Goal: Check status

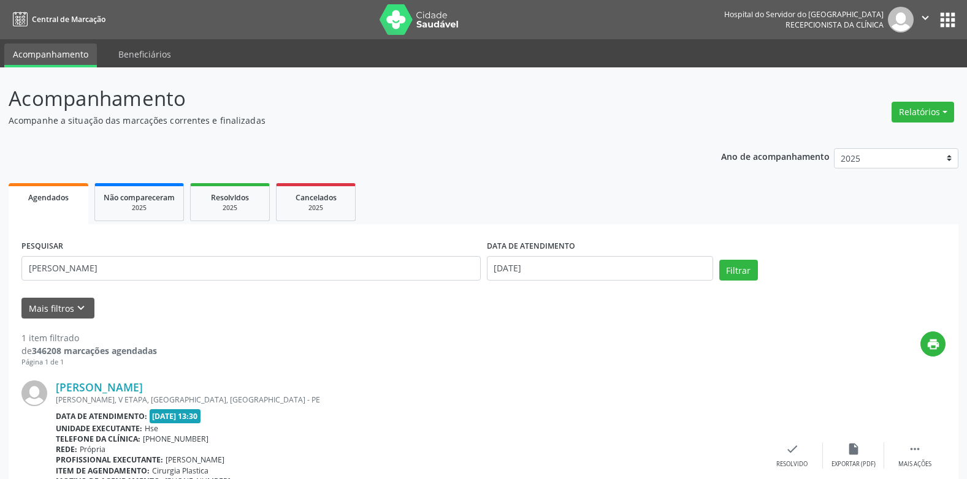
scroll to position [86, 0]
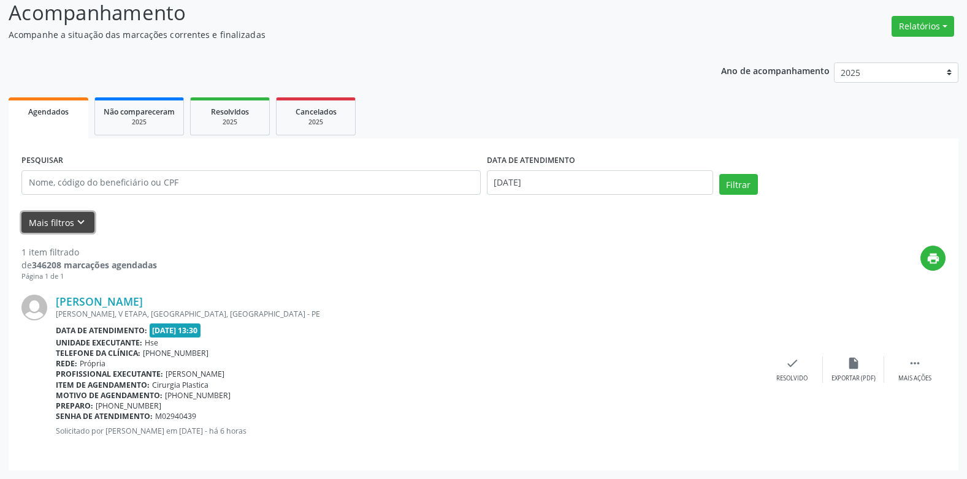
click at [76, 221] on icon "keyboard_arrow_down" at bounding box center [80, 222] width 13 height 13
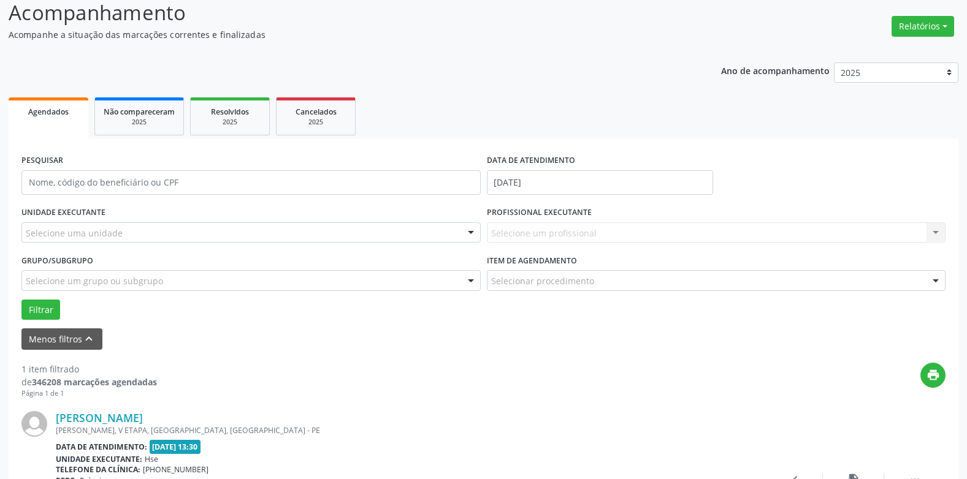
click at [514, 225] on div "Selecione um profissional Nenhum resultado encontrado para: " " Não há nenhuma …" at bounding box center [716, 233] width 459 height 21
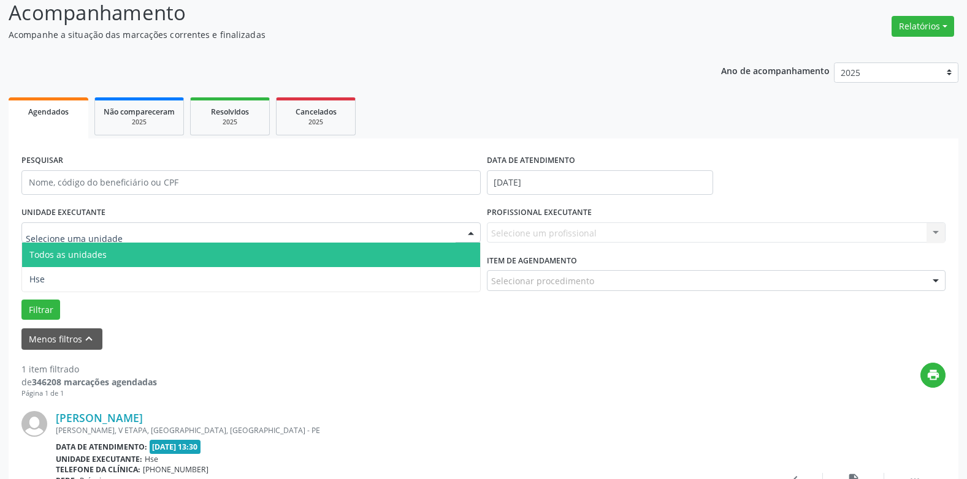
click at [435, 226] on div at bounding box center [250, 233] width 459 height 21
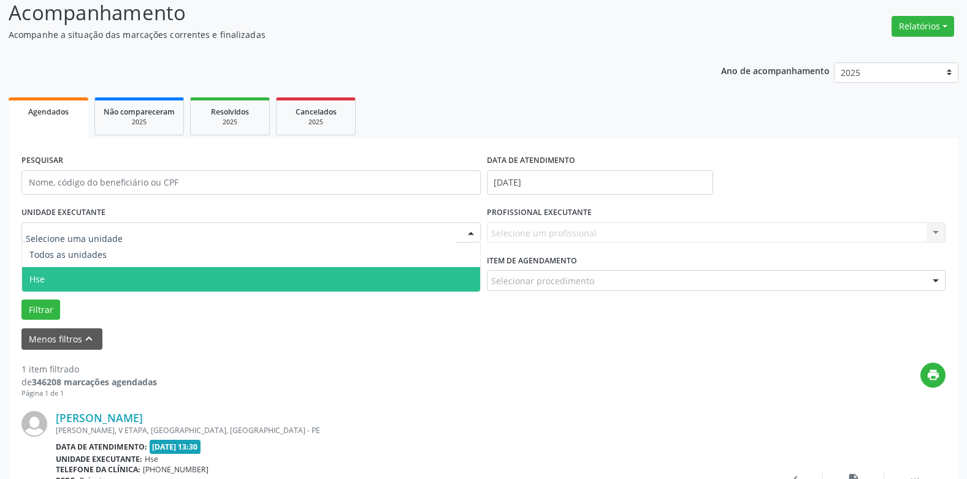
click at [136, 270] on span "Hse" at bounding box center [251, 279] width 458 height 25
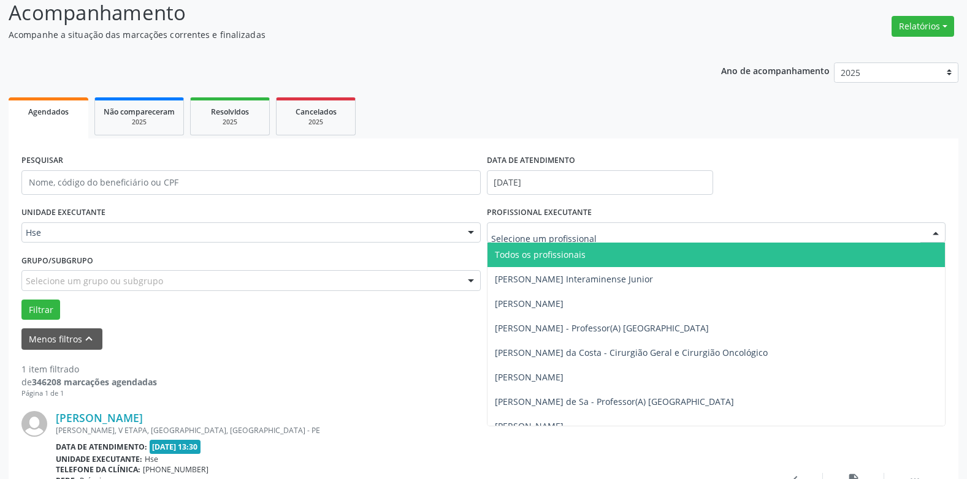
click at [530, 259] on span "Todos os profissionais" at bounding box center [540, 255] width 91 height 12
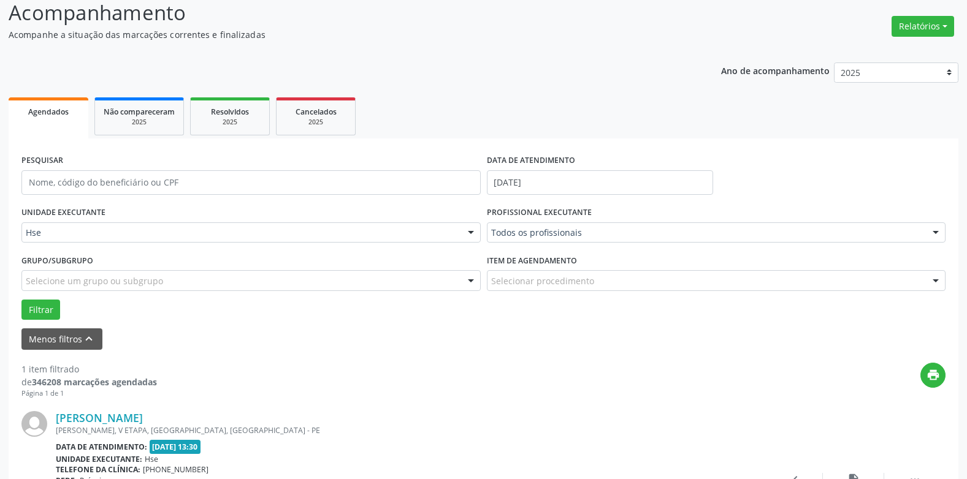
click at [289, 280] on div "Selecione um grupo ou subgrupo" at bounding box center [250, 280] width 459 height 21
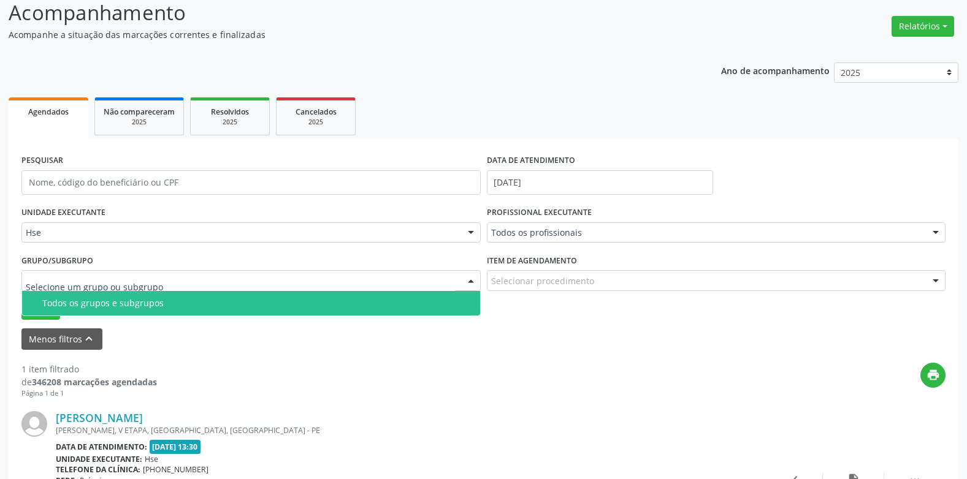
click at [260, 300] on div "Todos os grupos e subgrupos" at bounding box center [257, 304] width 430 height 10
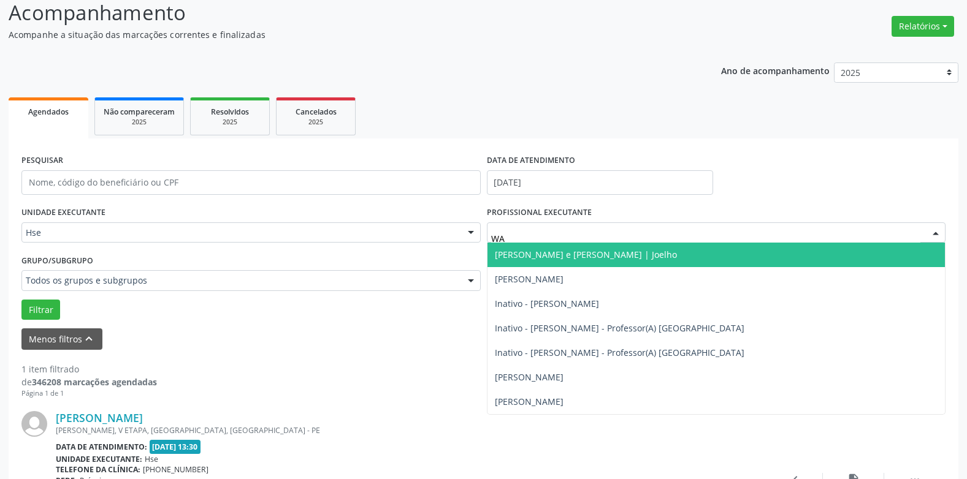
type input "WAN"
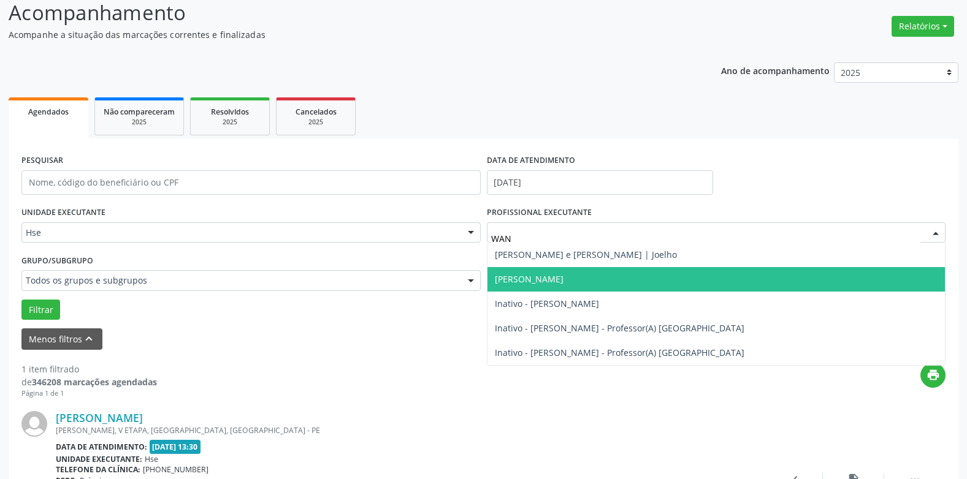
click at [551, 278] on span "[PERSON_NAME]" at bounding box center [529, 279] width 69 height 12
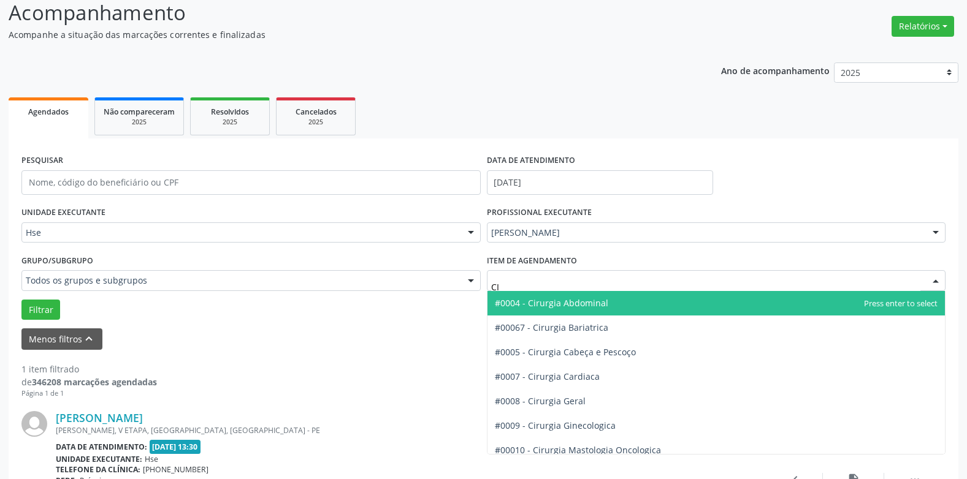
type input "CIR"
click at [560, 301] on span "#0004 - Cirurgia Abdominal" at bounding box center [551, 303] width 113 height 12
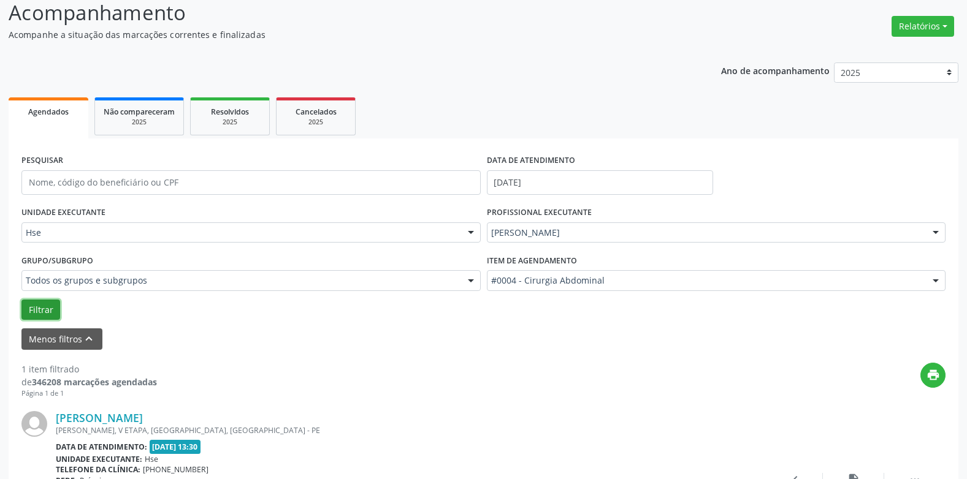
click at [44, 303] on button "Filtrar" at bounding box center [40, 310] width 39 height 21
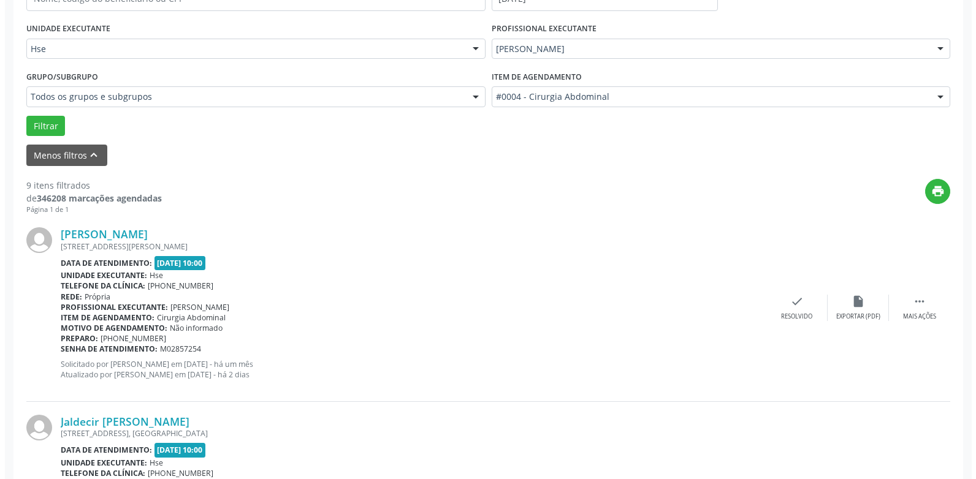
scroll to position [331, 0]
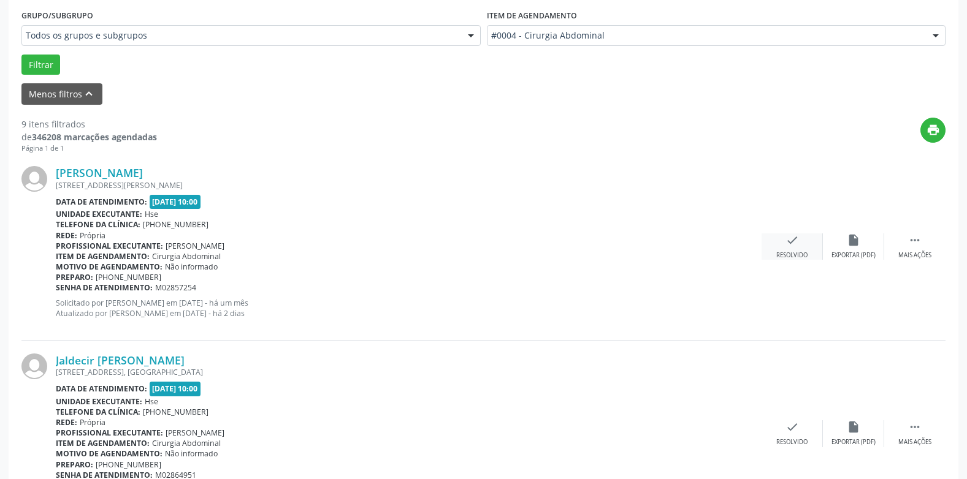
click at [801, 253] on div "Resolvido" at bounding box center [791, 255] width 31 height 9
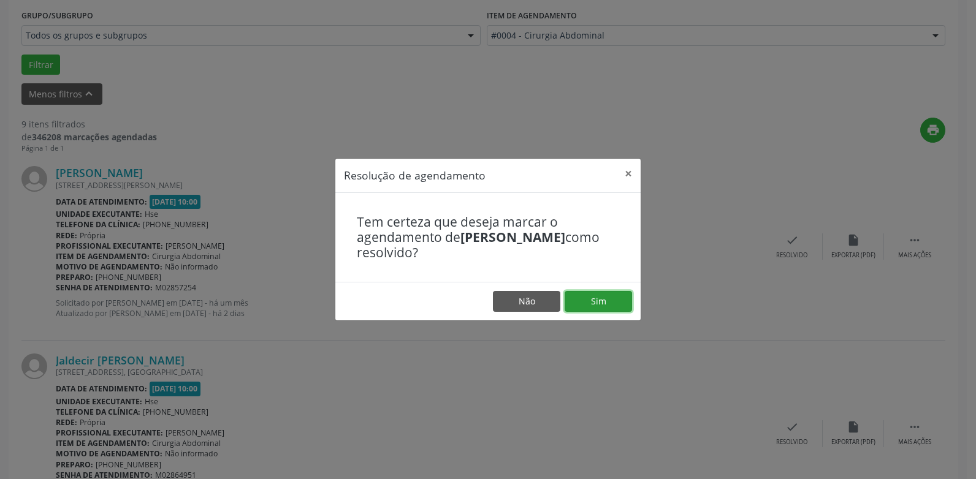
click at [597, 296] on button "Sim" at bounding box center [598, 301] width 67 height 21
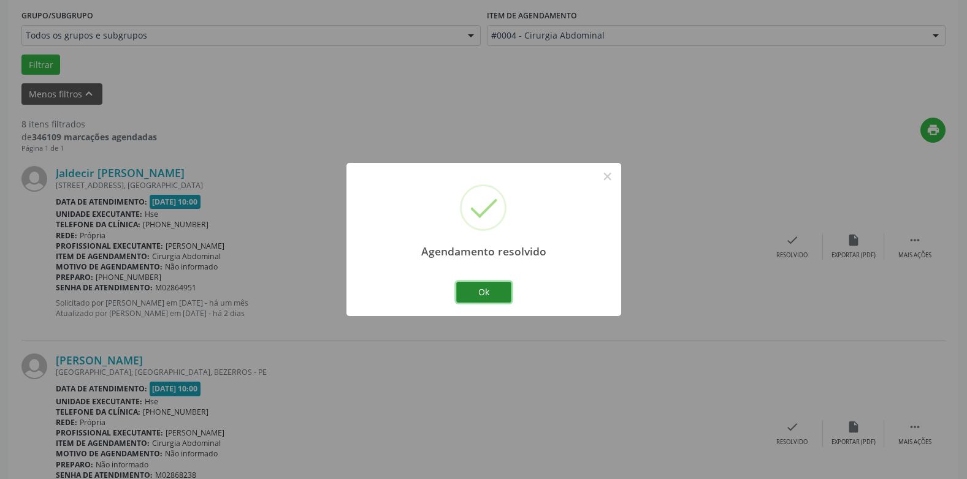
click at [500, 296] on button "Ok" at bounding box center [483, 292] width 55 height 21
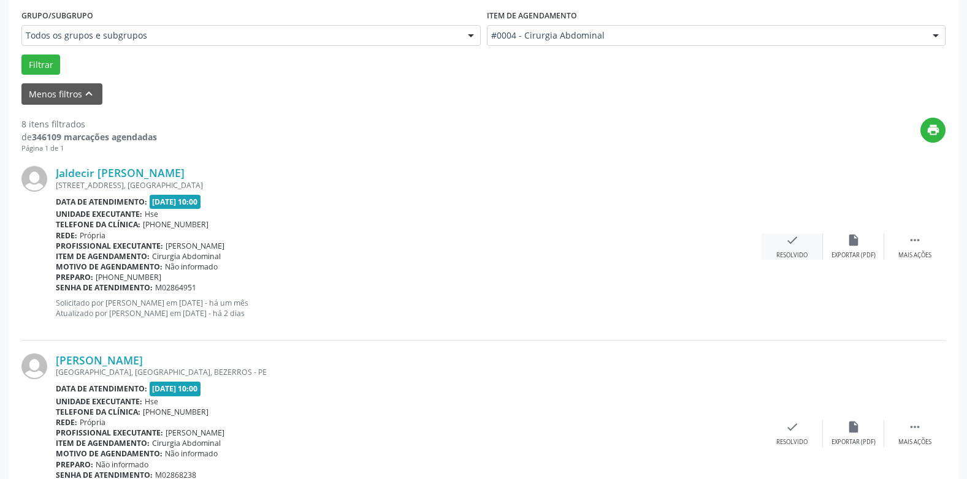
click at [804, 253] on div "Resolvido" at bounding box center [791, 255] width 31 height 9
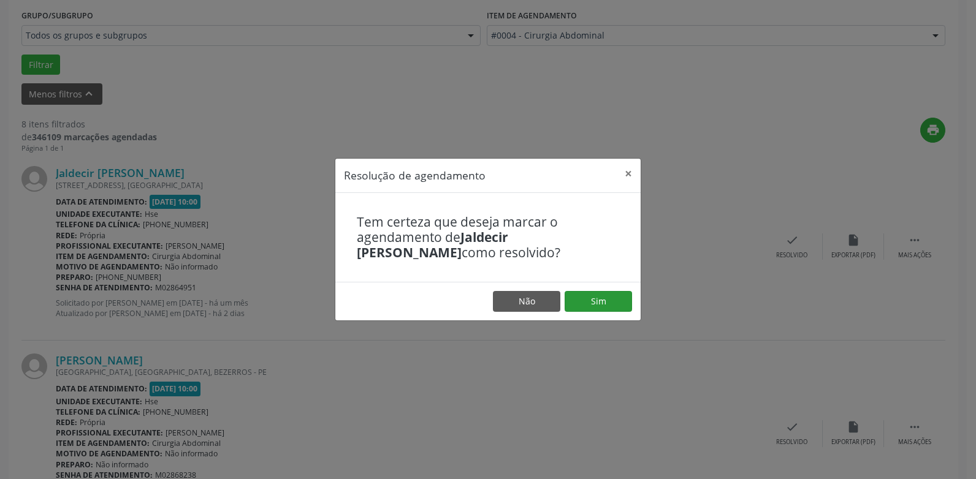
click at [625, 291] on footer "Não Sim" at bounding box center [487, 301] width 305 height 39
click at [624, 291] on button "Sim" at bounding box center [598, 301] width 67 height 21
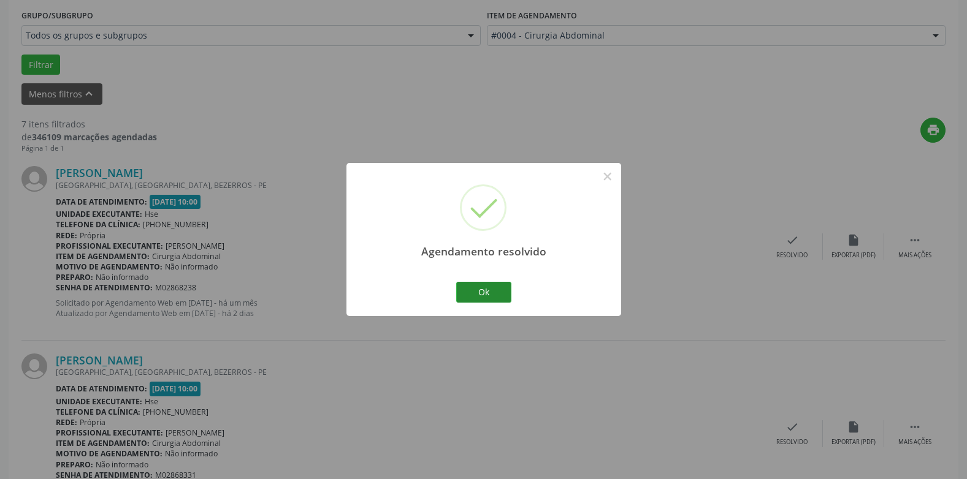
click at [479, 280] on div "Agendamento resolvido × Ok Cancel" at bounding box center [483, 239] width 275 height 153
click at [475, 283] on button "Ok" at bounding box center [483, 292] width 55 height 21
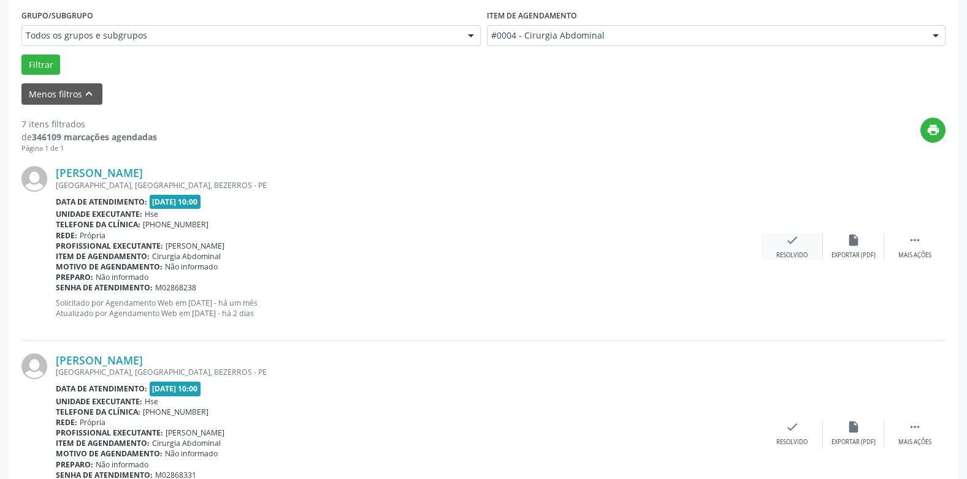
click at [774, 257] on div "check Resolvido" at bounding box center [791, 247] width 61 height 26
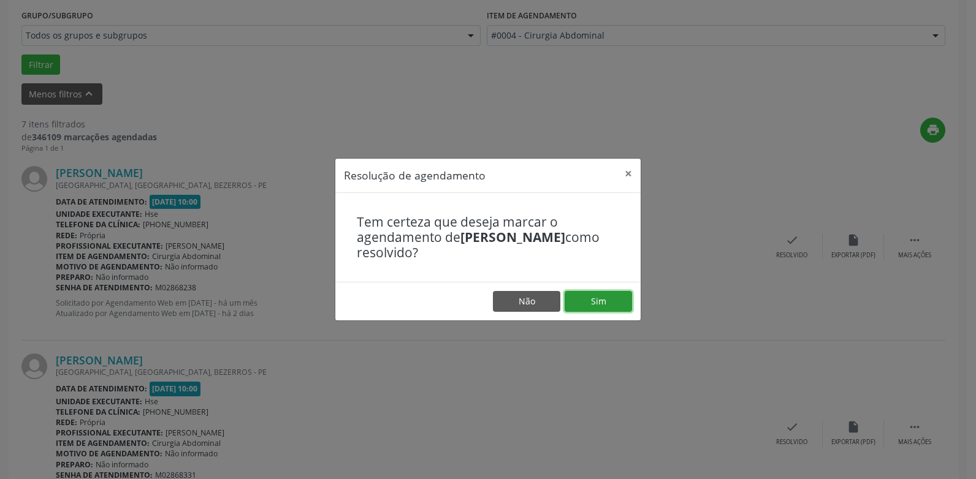
click at [613, 297] on button "Sim" at bounding box center [598, 301] width 67 height 21
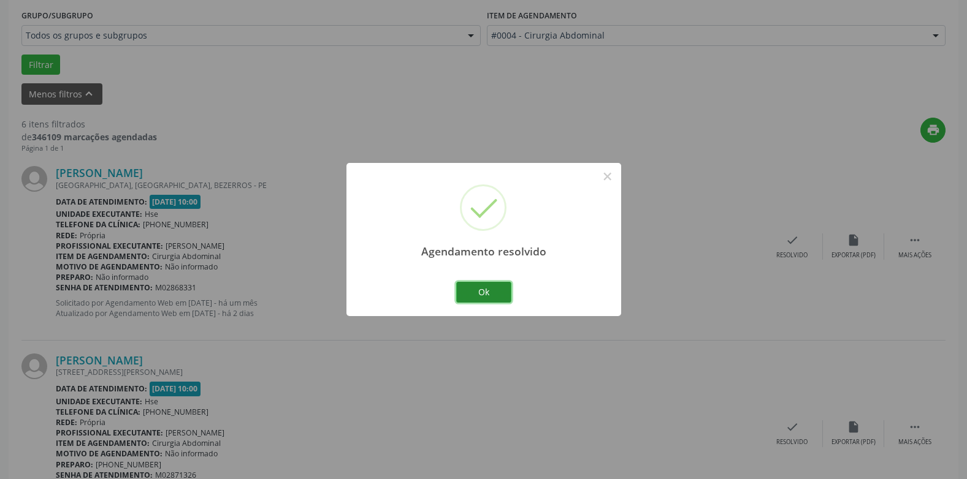
click at [475, 293] on button "Ok" at bounding box center [483, 292] width 55 height 21
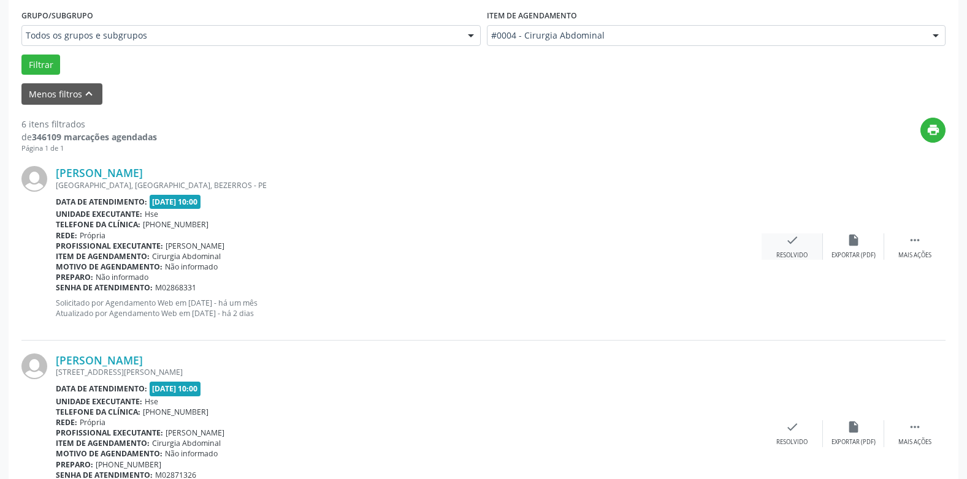
click at [801, 253] on div "Resolvido" at bounding box center [791, 255] width 31 height 9
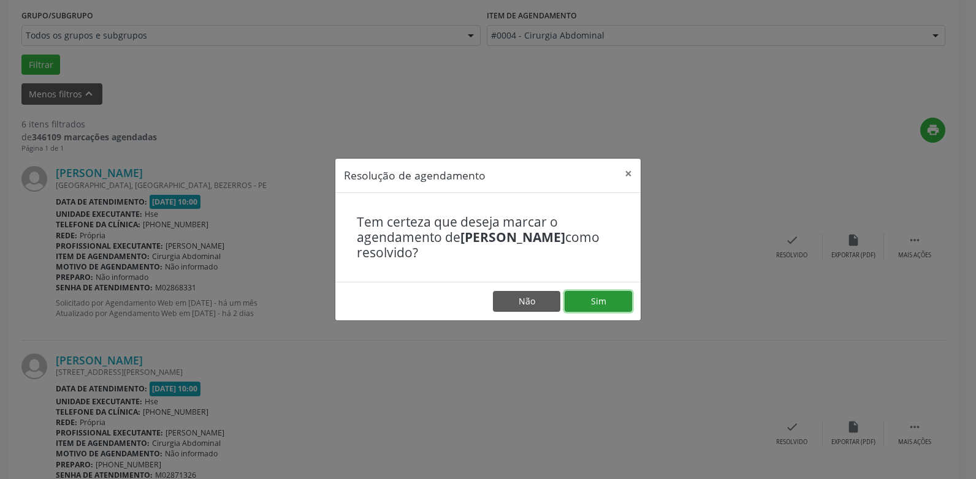
click at [599, 295] on button "Sim" at bounding box center [598, 301] width 67 height 21
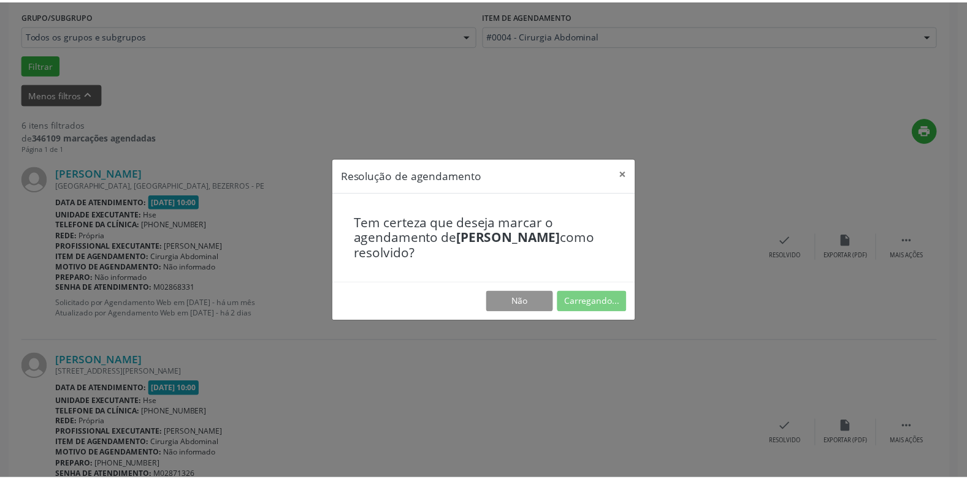
scroll to position [43, 0]
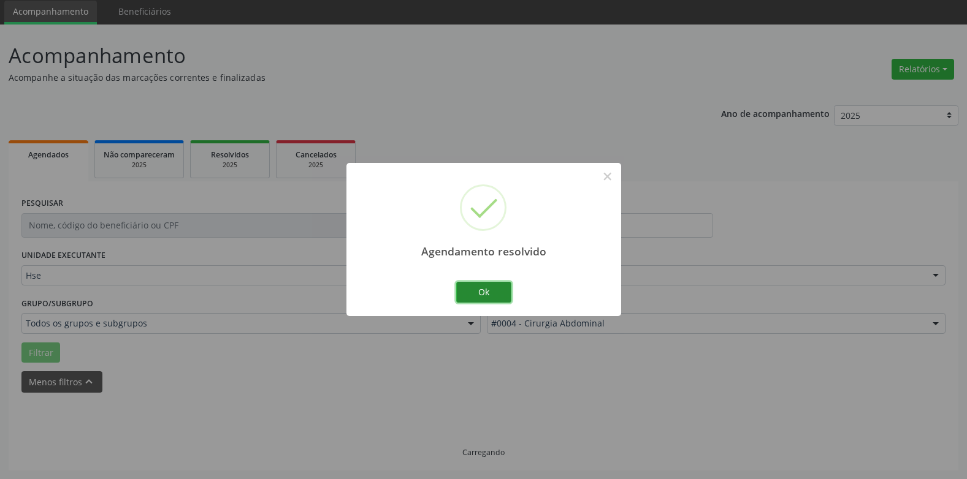
click at [495, 302] on button "Ok" at bounding box center [483, 292] width 55 height 21
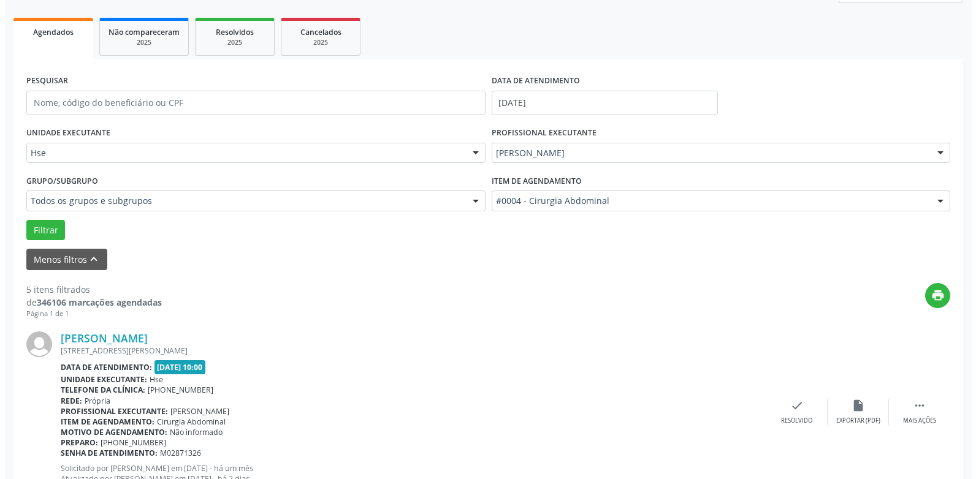
scroll to position [227, 0]
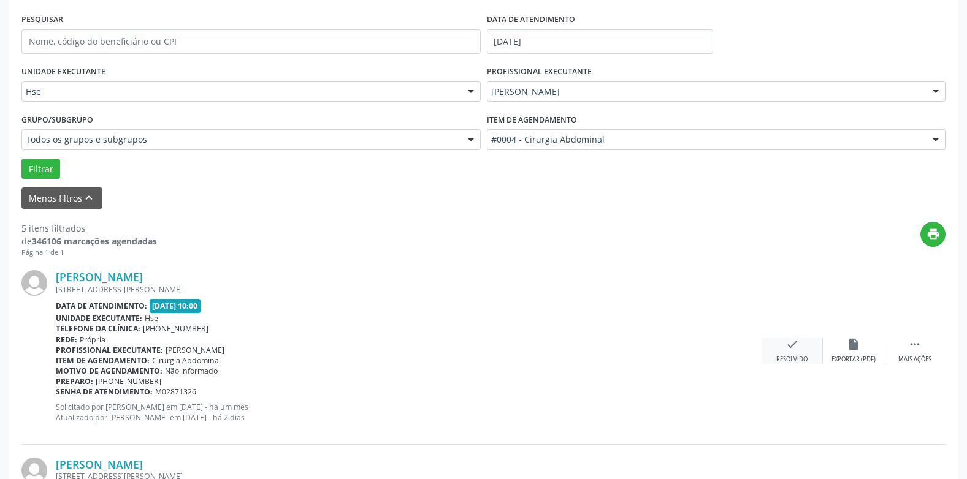
click at [788, 346] on icon "check" at bounding box center [791, 344] width 13 height 13
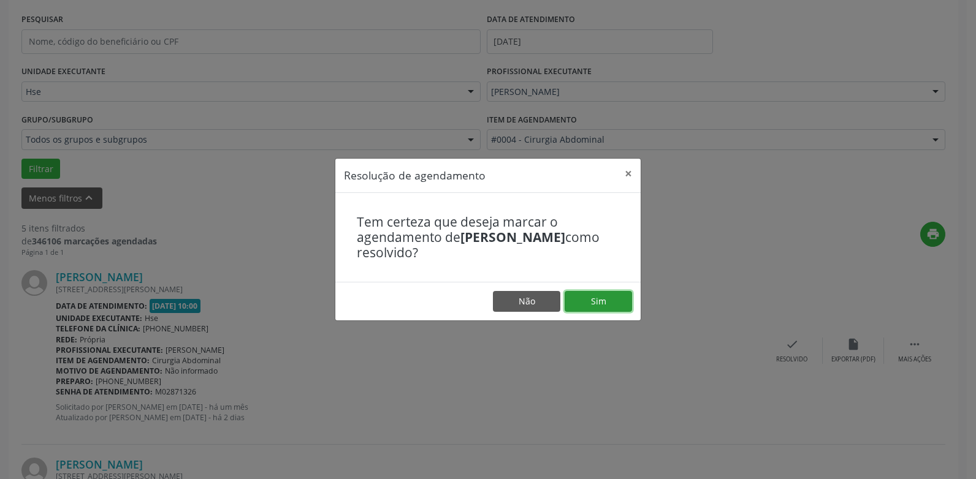
click at [586, 304] on button "Sim" at bounding box center [598, 301] width 67 height 21
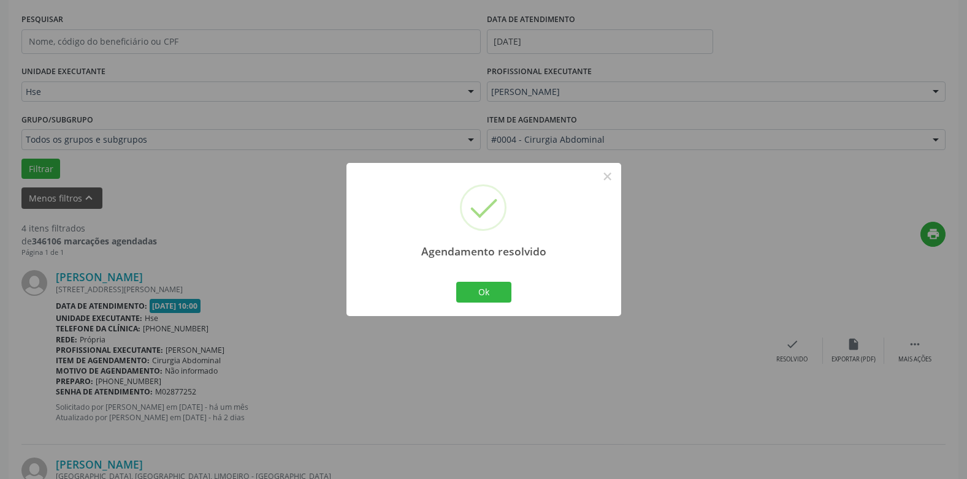
click at [495, 277] on div "Agendamento resolvido × Ok Cancel" at bounding box center [483, 239] width 275 height 153
click at [495, 286] on button "Ok" at bounding box center [483, 292] width 55 height 21
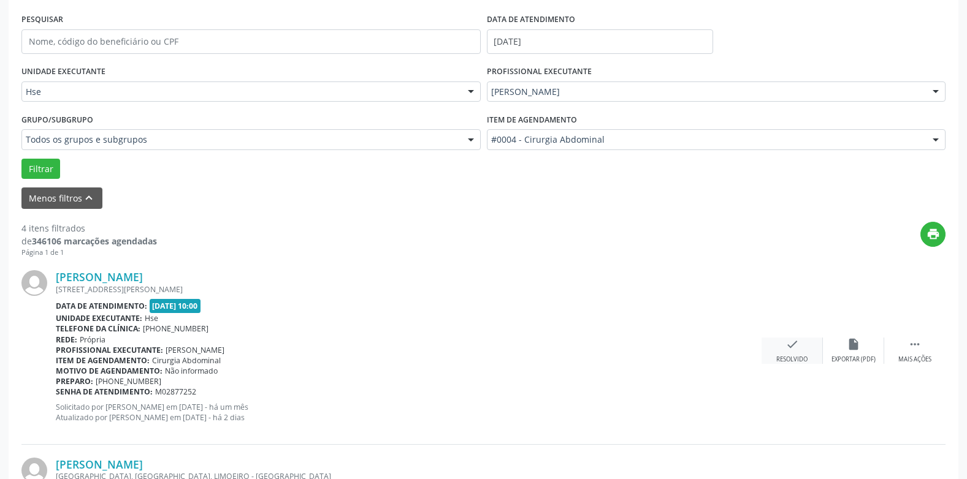
click at [809, 353] on div "check Resolvido" at bounding box center [791, 351] width 61 height 26
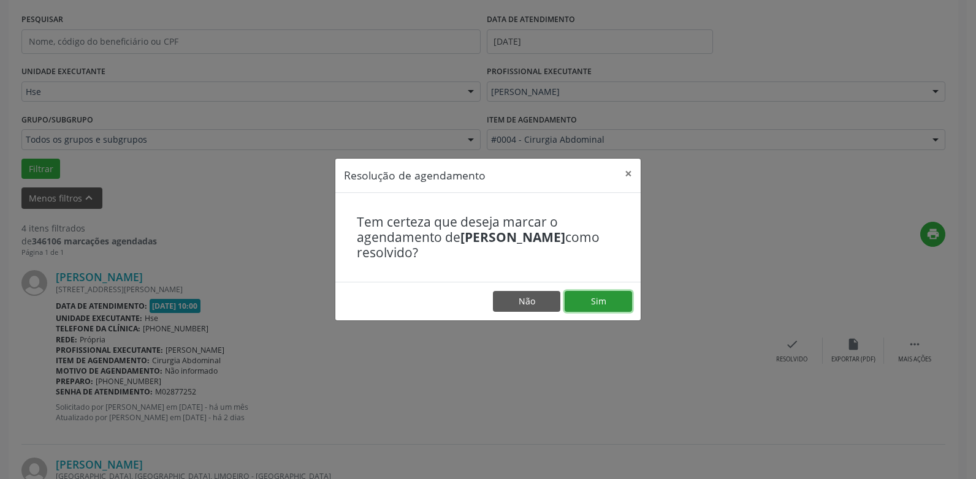
click at [587, 307] on button "Sim" at bounding box center [598, 301] width 67 height 21
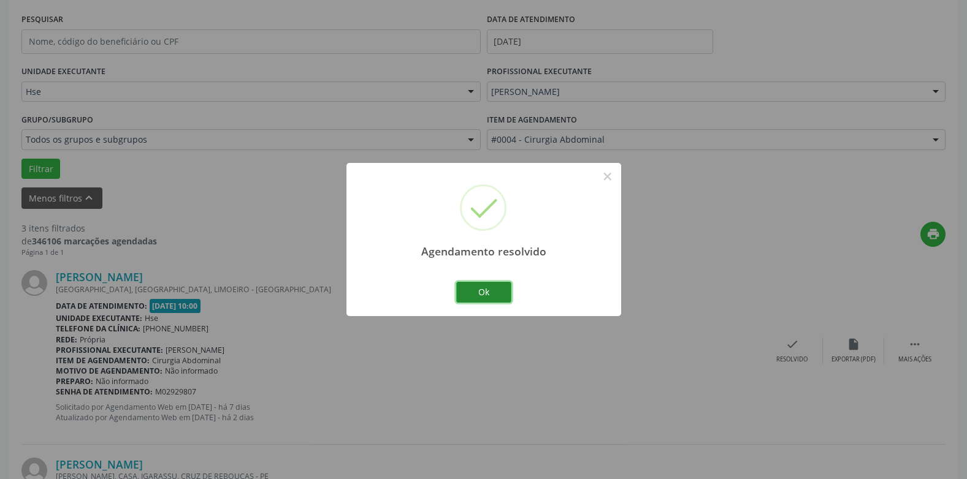
click at [498, 297] on button "Ok" at bounding box center [483, 292] width 55 height 21
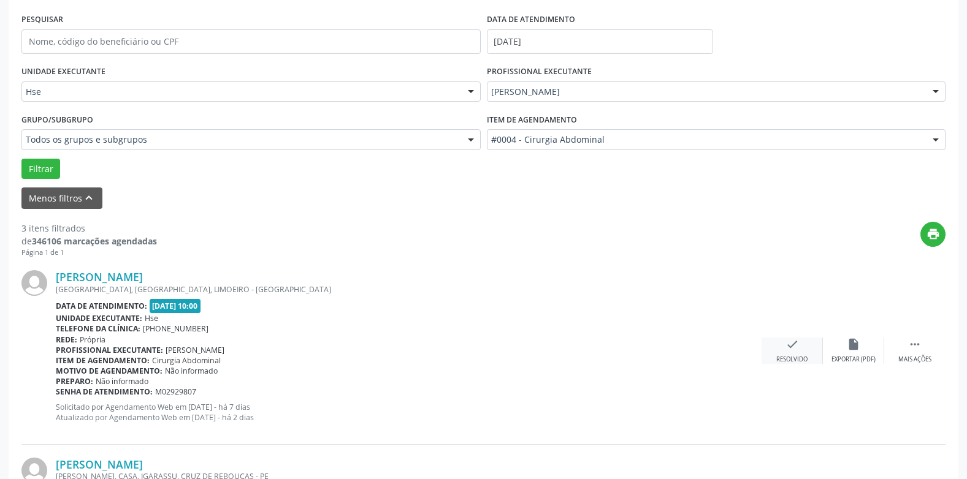
click at [782, 346] on div "check Resolvido" at bounding box center [791, 351] width 61 height 26
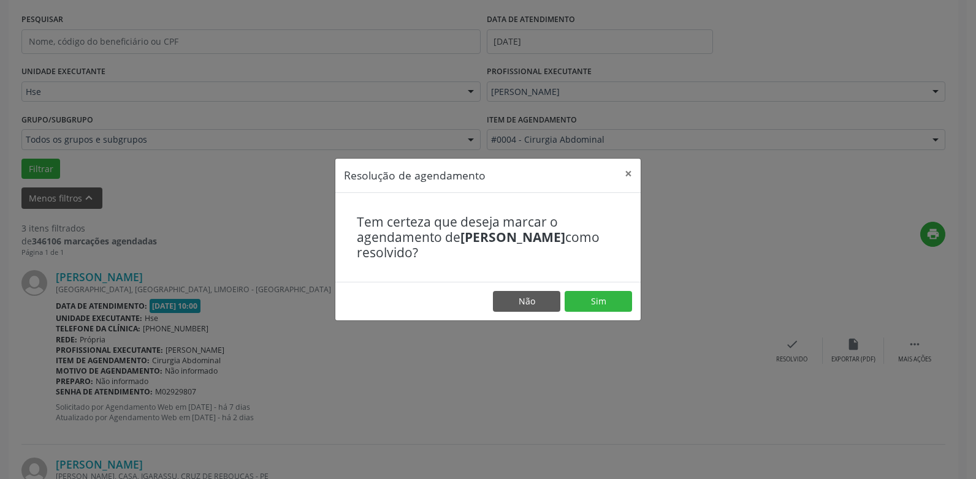
drag, startPoint x: 590, startPoint y: 280, endPoint x: 583, endPoint y: 284, distance: 8.2
click at [590, 280] on div "Tem certeza que deseja marcar o agendamento de [PERSON_NAME] como resolvido?" at bounding box center [487, 238] width 305 height 90
click at [576, 290] on footer "Não Sim" at bounding box center [487, 301] width 305 height 39
click at [582, 296] on button "Sim" at bounding box center [598, 301] width 67 height 21
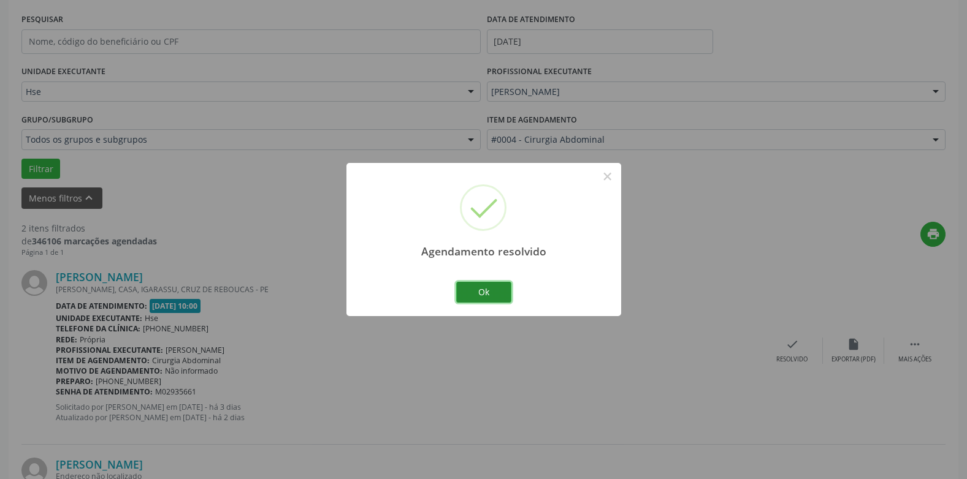
click at [507, 296] on button "Ok" at bounding box center [483, 292] width 55 height 21
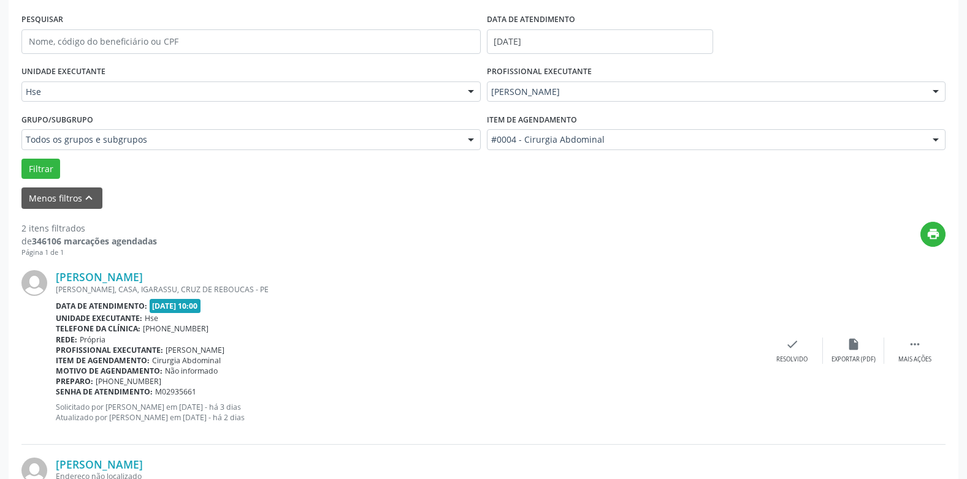
click at [790, 373] on div "[PERSON_NAME] [PERSON_NAME], CASA, IGARASSU, CRUZ DE REBOUCAS - PE Data de aten…" at bounding box center [483, 351] width 924 height 187
click at [791, 353] on div "check Resolvido" at bounding box center [791, 351] width 61 height 26
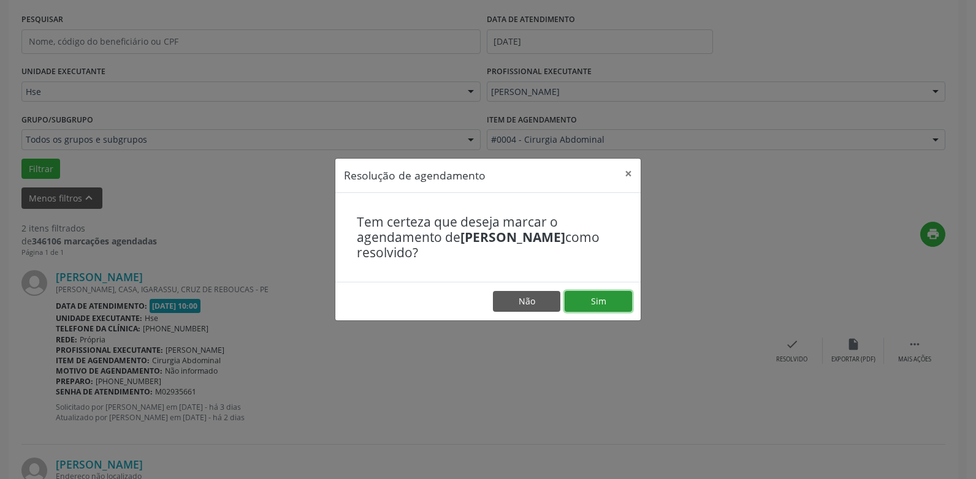
click at [586, 292] on button "Sim" at bounding box center [598, 301] width 67 height 21
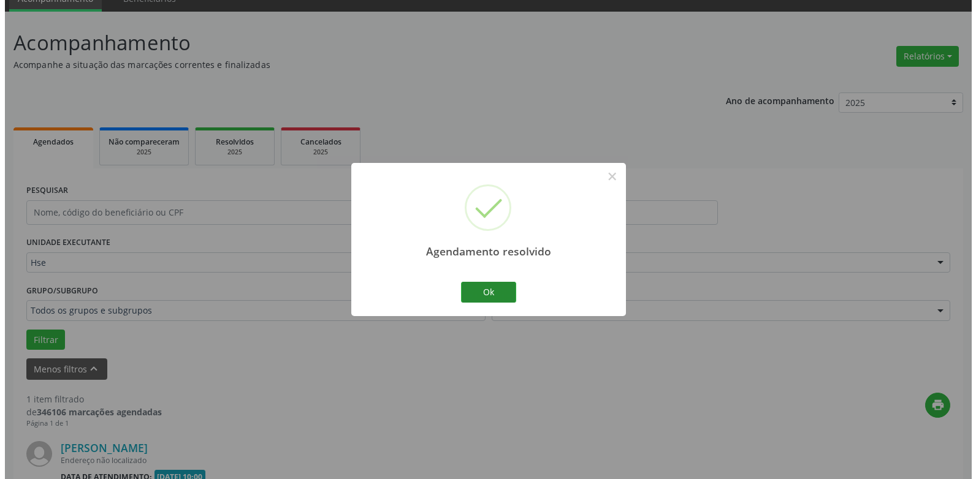
scroll to position [213, 0]
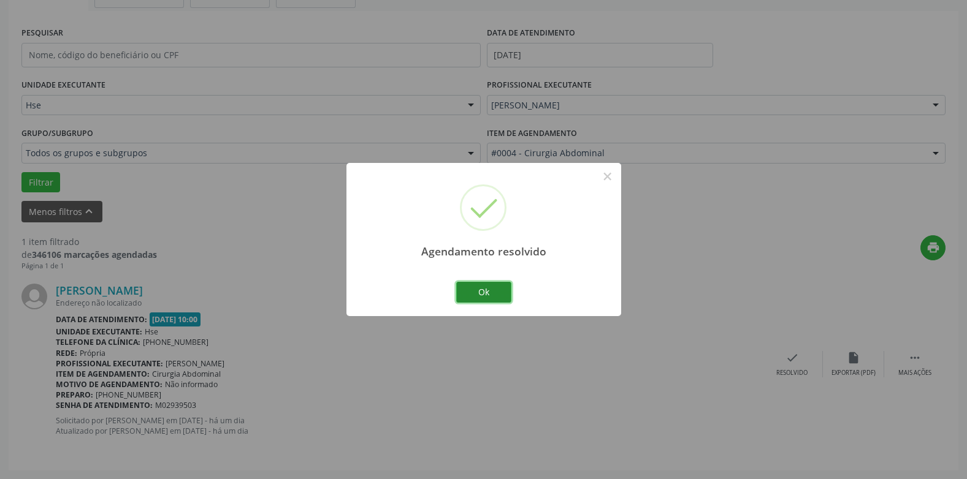
click at [482, 300] on button "Ok" at bounding box center [483, 292] width 55 height 21
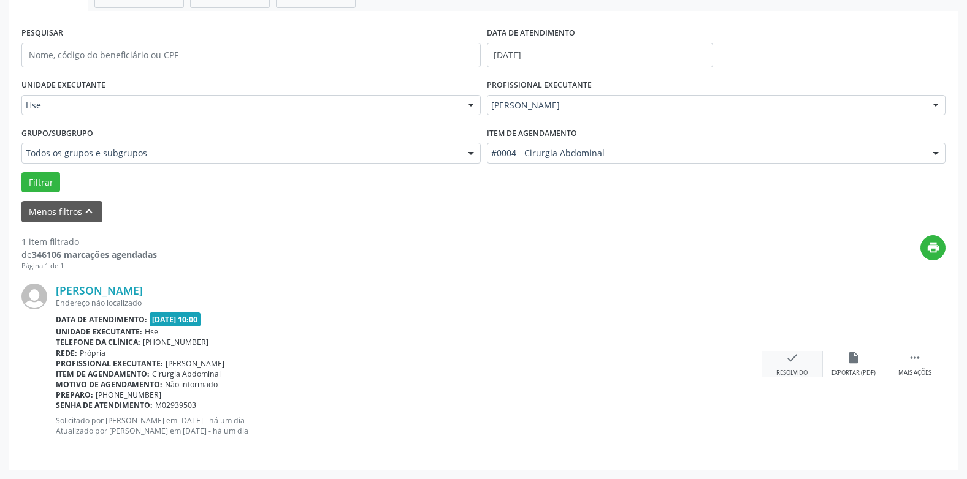
click at [766, 369] on div "check Resolvido" at bounding box center [791, 364] width 61 height 26
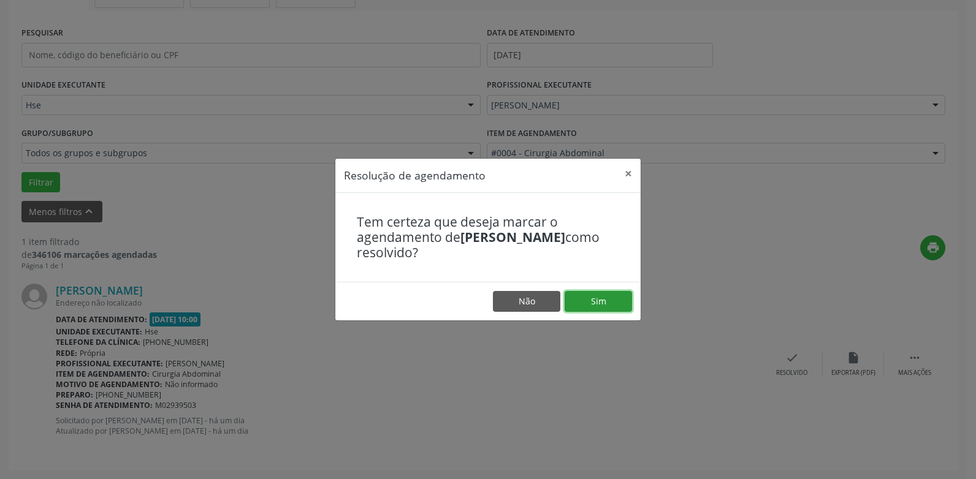
click at [602, 292] on button "Sim" at bounding box center [598, 301] width 67 height 21
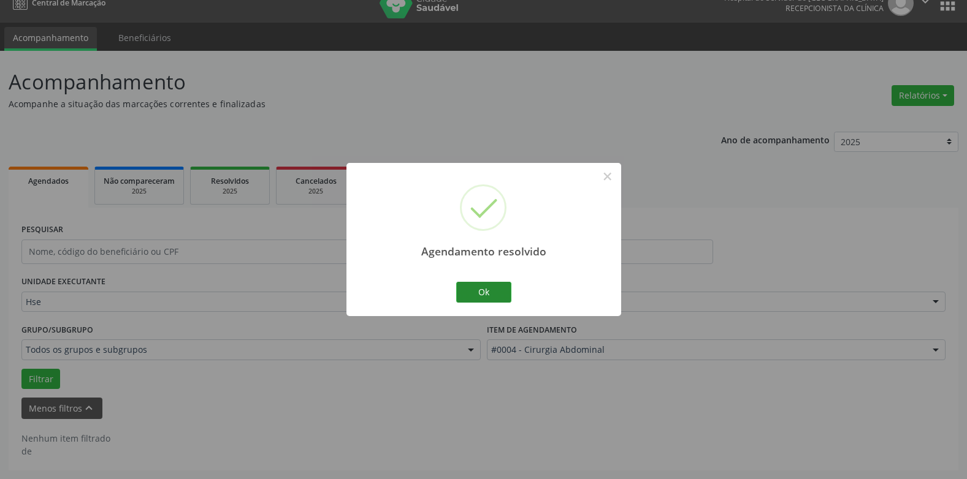
scroll to position [17, 0]
click at [493, 299] on button "Ok" at bounding box center [483, 292] width 55 height 21
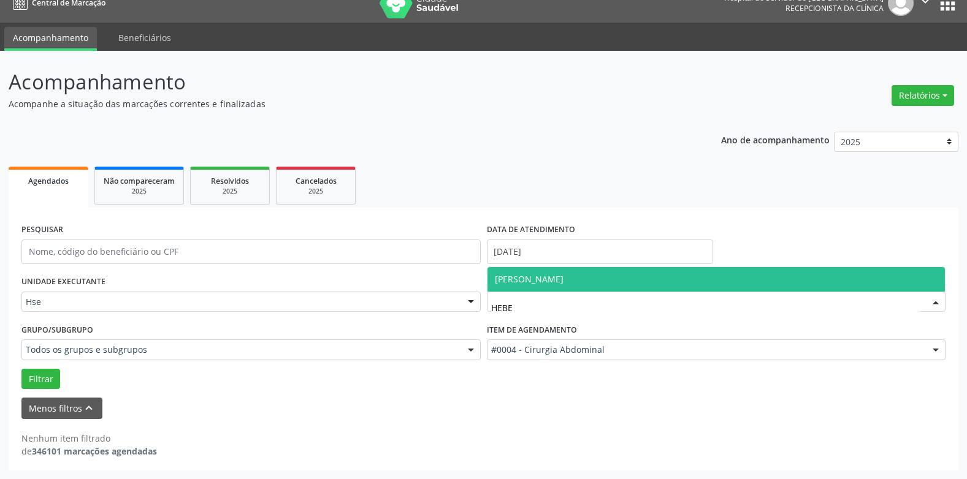
type input "HEBER"
click at [559, 290] on span "[PERSON_NAME]" at bounding box center [716, 279] width 458 height 25
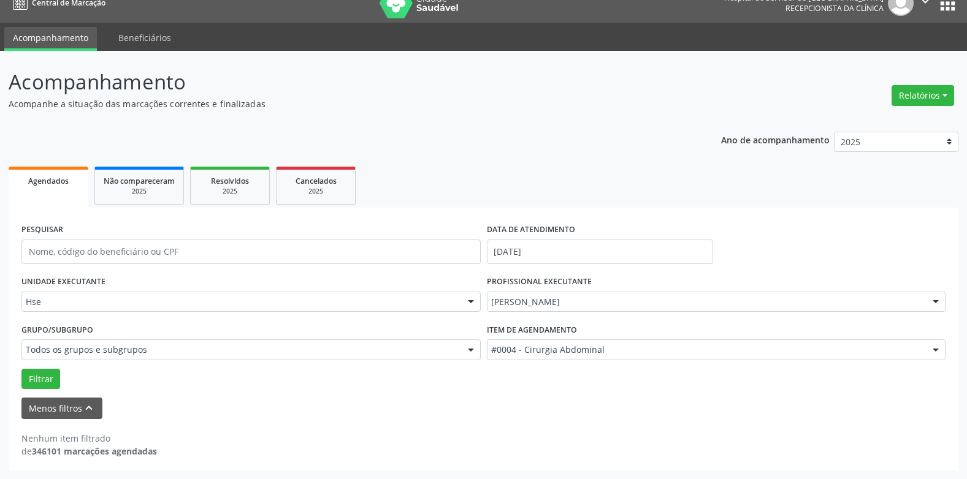
click at [543, 343] on div "#0004 - Cirurgia Abdominal" at bounding box center [716, 350] width 459 height 21
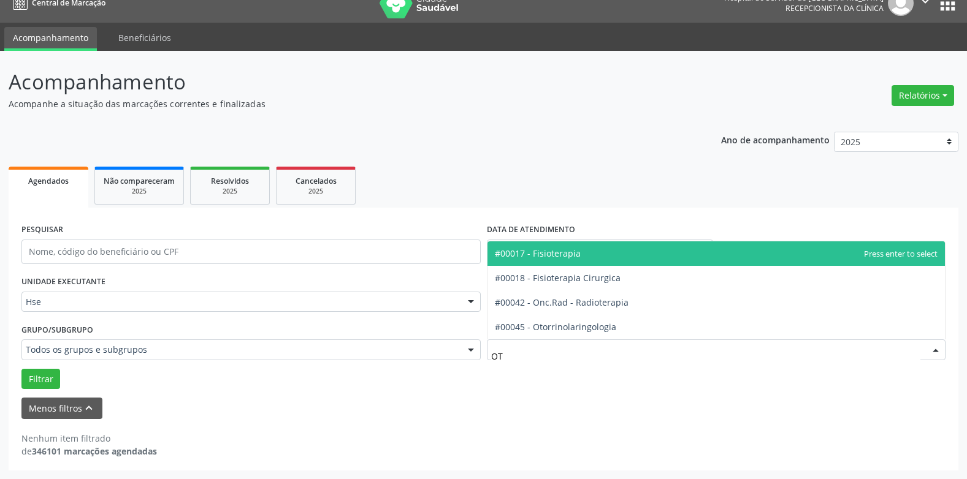
type input "OTO"
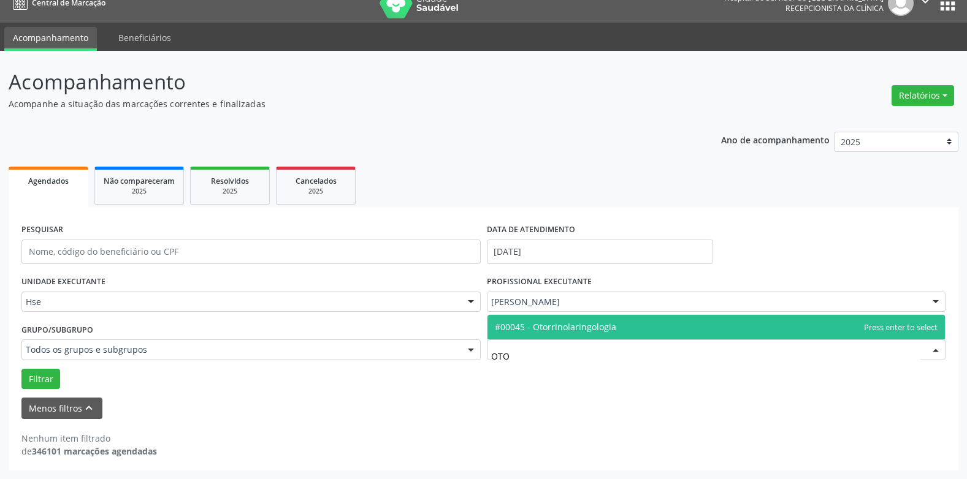
click at [560, 329] on span "#00045 - Otorrinolaringologia" at bounding box center [555, 327] width 121 height 12
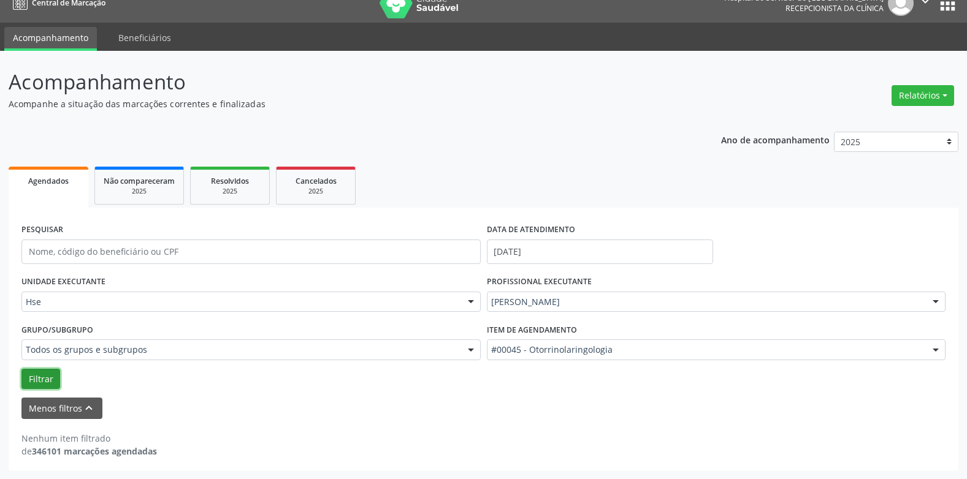
click at [34, 387] on button "Filtrar" at bounding box center [40, 379] width 39 height 21
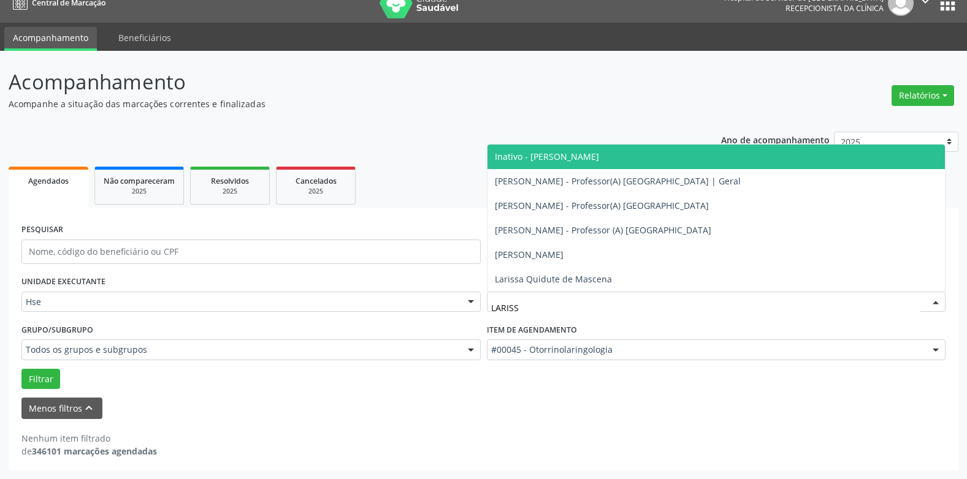
type input "LARISSA"
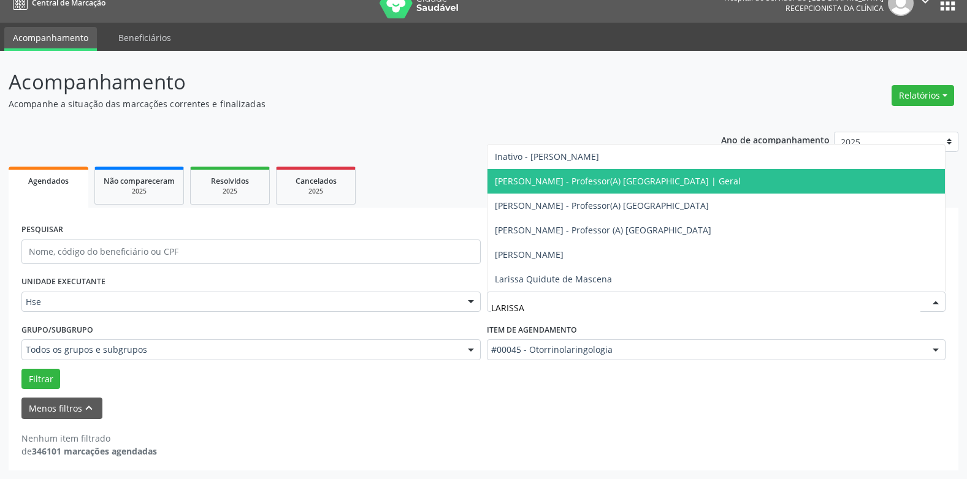
click at [560, 185] on span "[PERSON_NAME] - Professor(A) [GEOGRAPHIC_DATA] | Geral" at bounding box center [618, 181] width 246 height 12
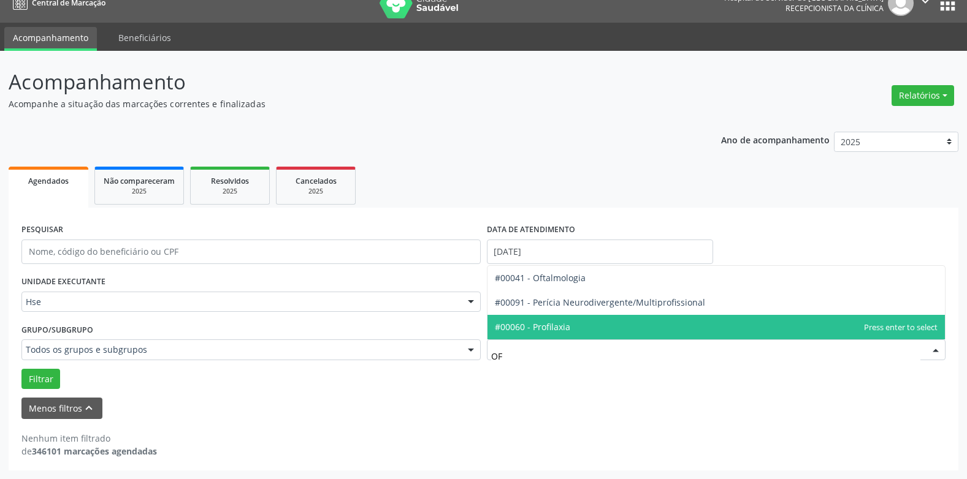
type input "OFT"
click at [546, 319] on span "#00041 - Oftalmologia" at bounding box center [716, 327] width 458 height 25
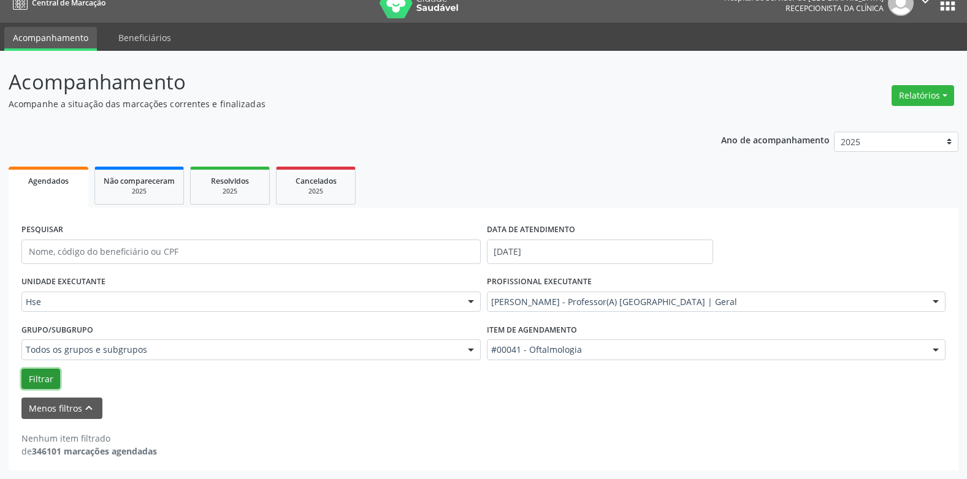
click at [48, 380] on button "Filtrar" at bounding box center [40, 379] width 39 height 21
